Goal: Transaction & Acquisition: Purchase product/service

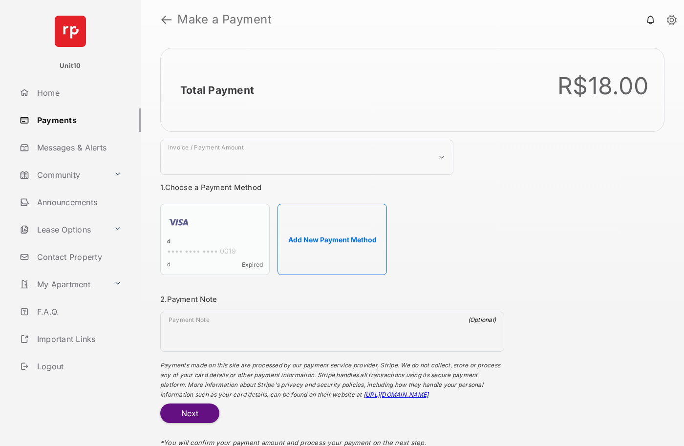
select select "***"
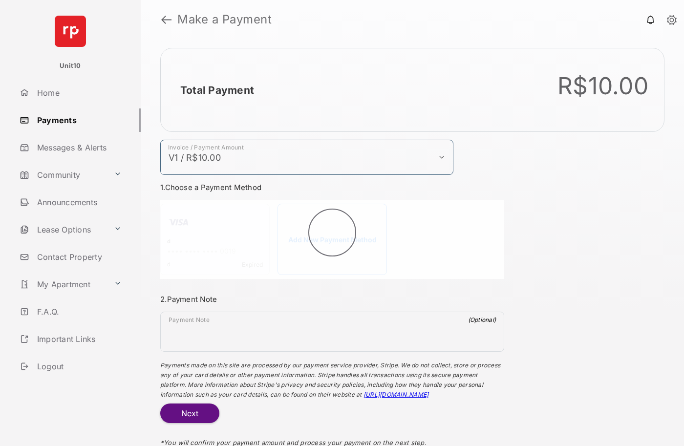
click at [216, 90] on h2 "Total Payment" at bounding box center [217, 90] width 74 height 12
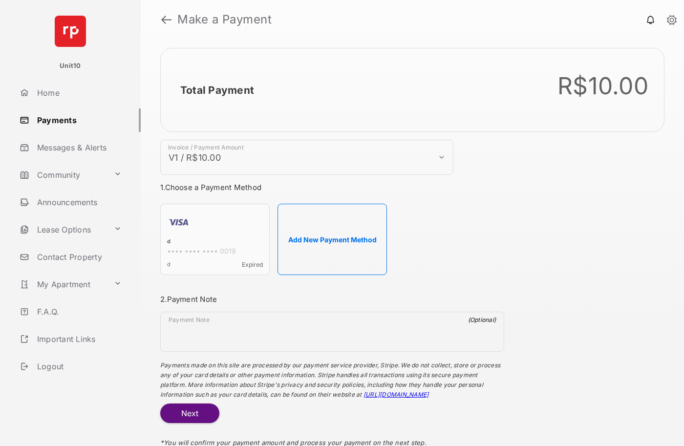
click at [216, 90] on h2 "Total Payment" at bounding box center [217, 90] width 74 height 12
click at [332, 239] on button "Add New Payment Method" at bounding box center [331, 239] width 109 height 71
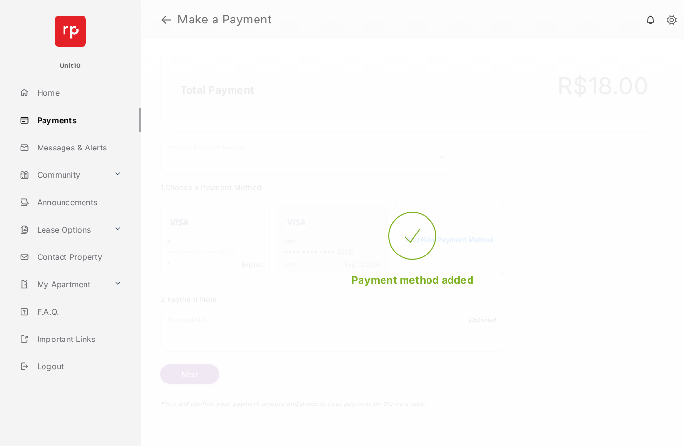
click at [225, 20] on strong "Make a Payment" at bounding box center [224, 20] width 94 height 12
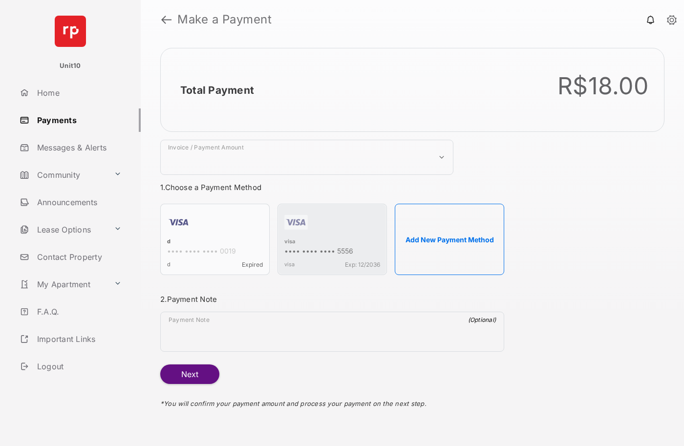
click at [216, 90] on h2 "Total Payment" at bounding box center [217, 90] width 74 height 12
click at [290, 242] on div "visa" at bounding box center [332, 242] width 96 height 9
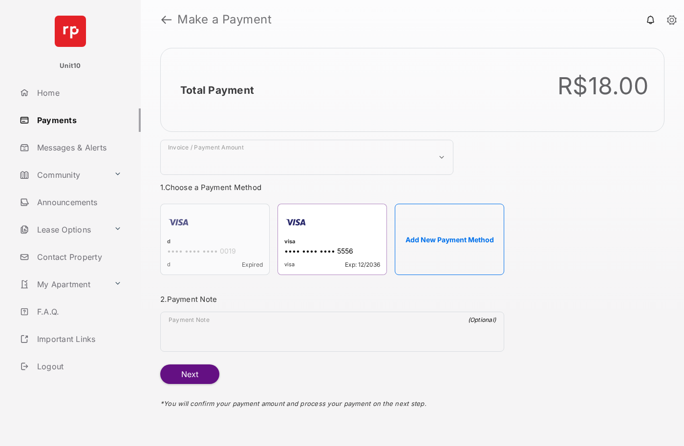
select select "***"
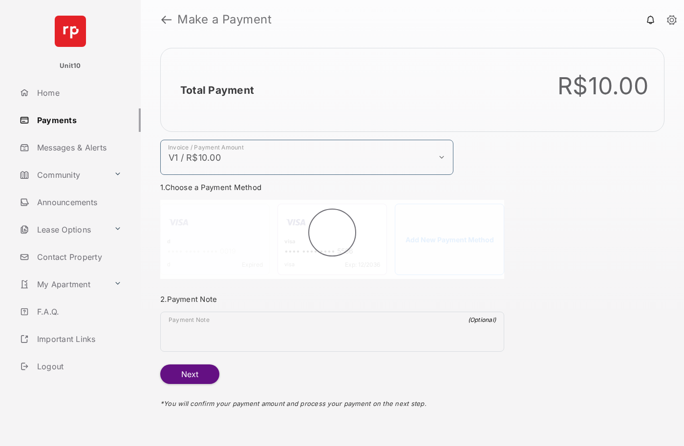
click at [216, 90] on h2 "Total Payment" at bounding box center [217, 90] width 74 height 12
click at [190, 374] on button "Next" at bounding box center [189, 374] width 59 height 20
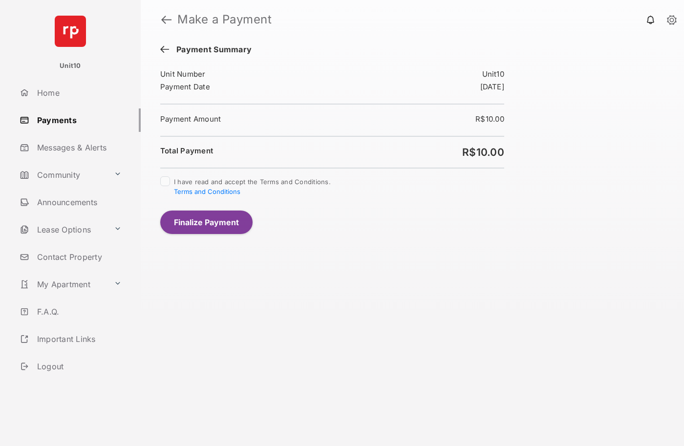
click at [206, 222] on button "Finalize Payment" at bounding box center [206, 222] width 92 height 23
